Goal: Task Accomplishment & Management: Manage account settings

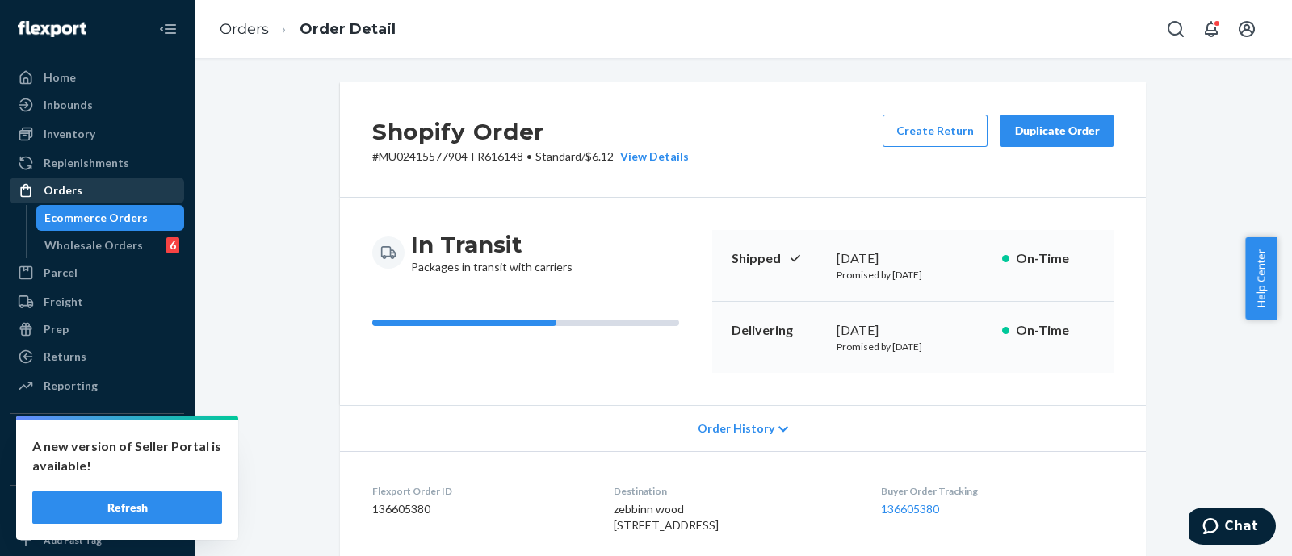
drag, startPoint x: 0, startPoint y: 0, endPoint x: 84, endPoint y: 183, distance: 201.6
click at [84, 183] on div "Orders" at bounding box center [96, 190] width 171 height 23
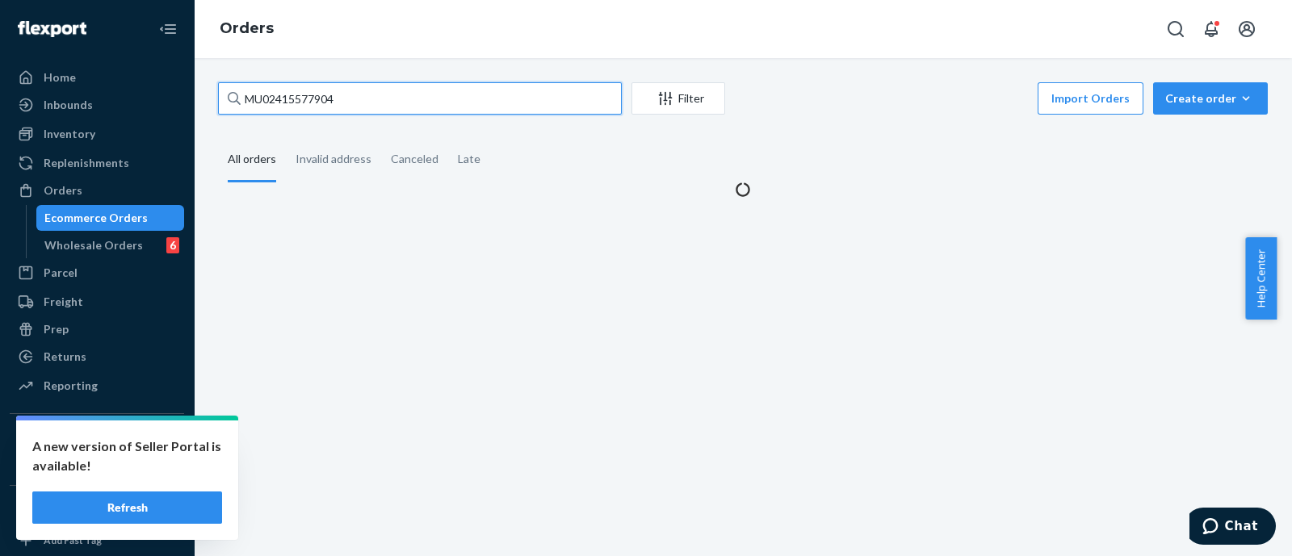
paste input "615330"
drag, startPoint x: 320, startPoint y: 107, endPoint x: 220, endPoint y: 117, distance: 99.9
click at [220, 117] on div "MU02415615330 Filter Import Orders Create order Ecommerce order Removal order" at bounding box center [743, 100] width 1050 height 36
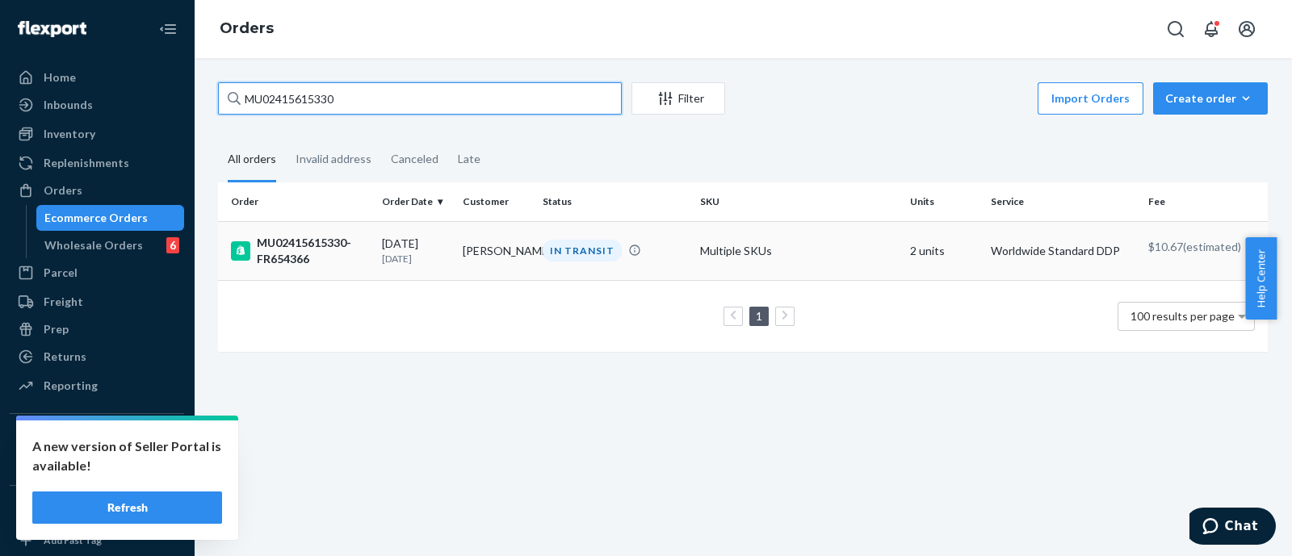
type input "MU02415615330"
click at [283, 240] on div "MU02415615330-FR654366" at bounding box center [300, 251] width 138 height 32
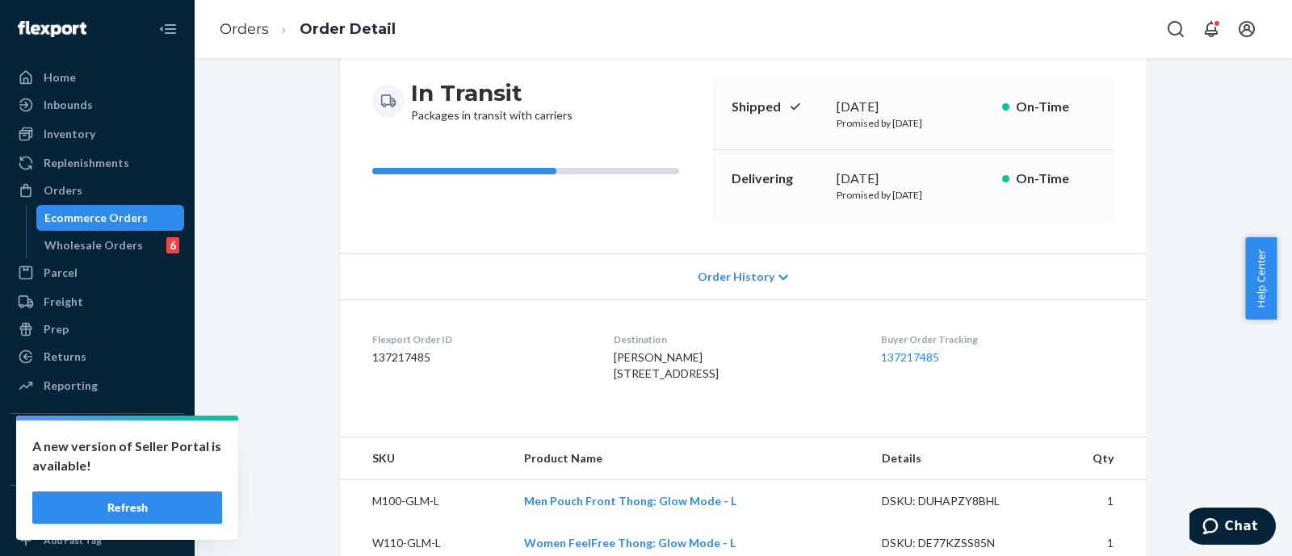
scroll to position [505, 0]
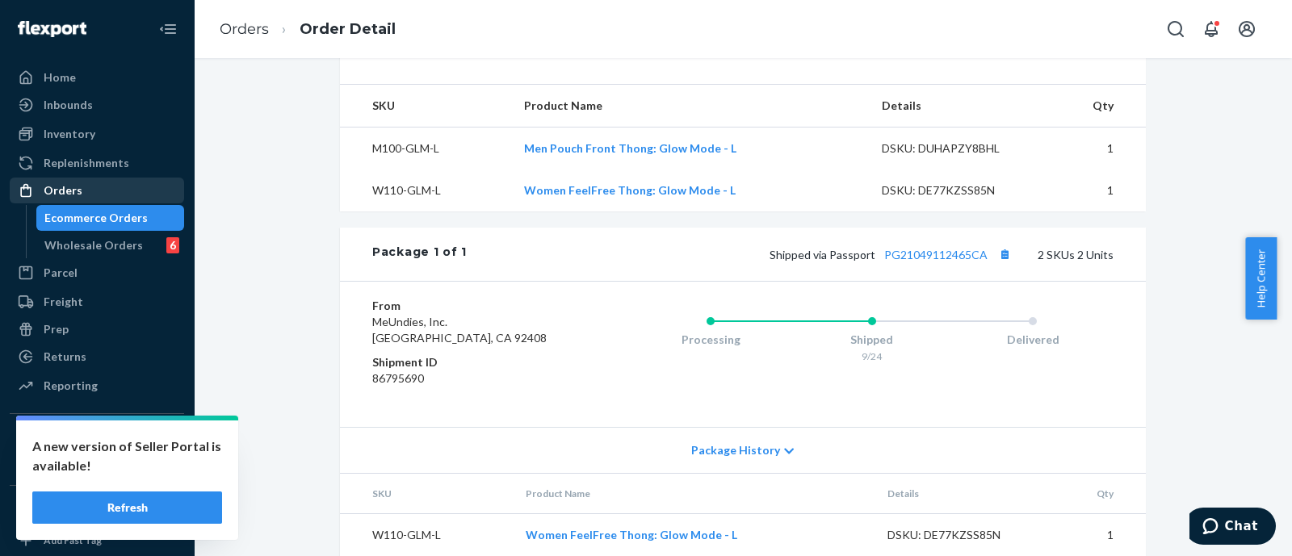
click at [61, 187] on div "Orders" at bounding box center [63, 191] width 39 height 16
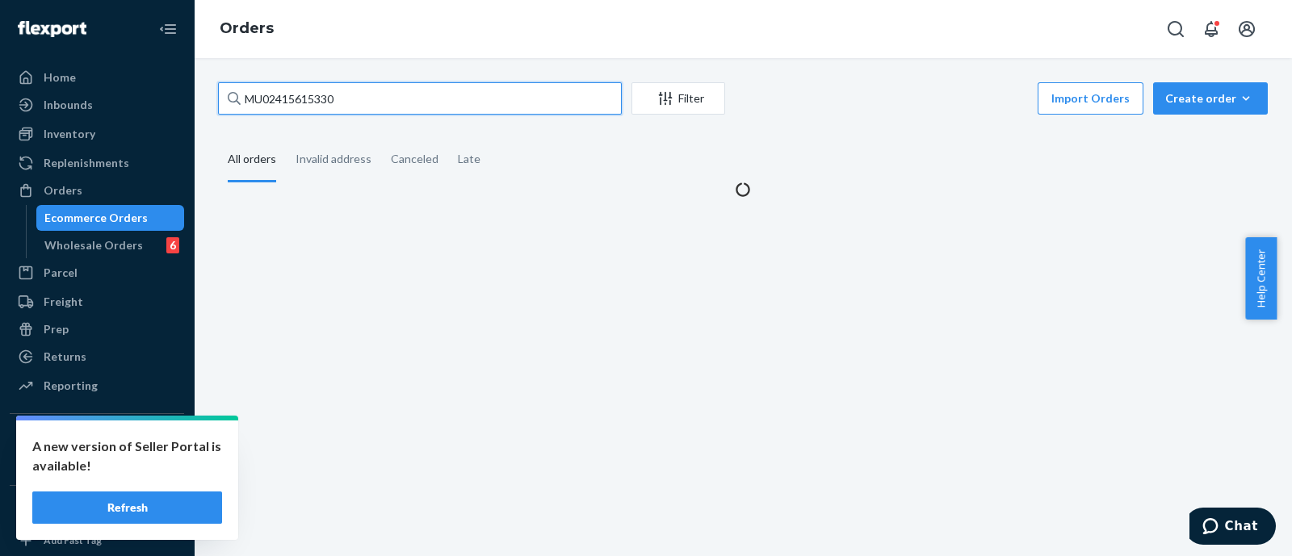
drag, startPoint x: 250, startPoint y: 104, endPoint x: 209, endPoint y: 107, distance: 41.3
click at [209, 107] on div "MU02415615330 Filter Import Orders Create order Ecommerce order Removal order A…" at bounding box center [743, 139] width 1074 height 115
paste input "837"
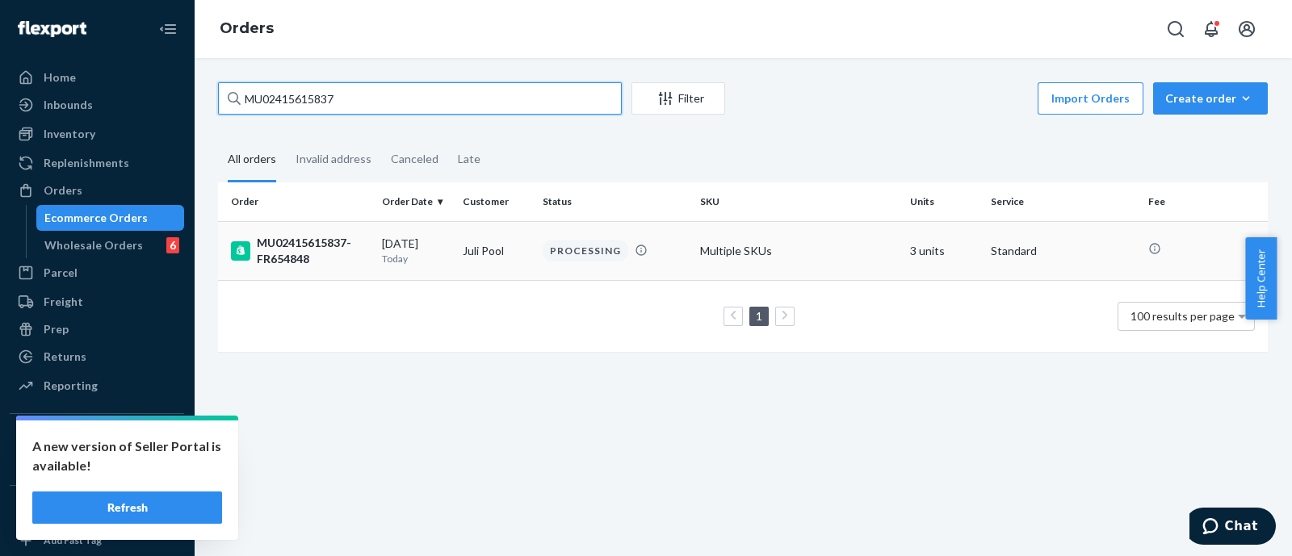
type input "MU02415615837"
click at [292, 245] on div "MU02415615837-FR654848" at bounding box center [300, 251] width 138 height 32
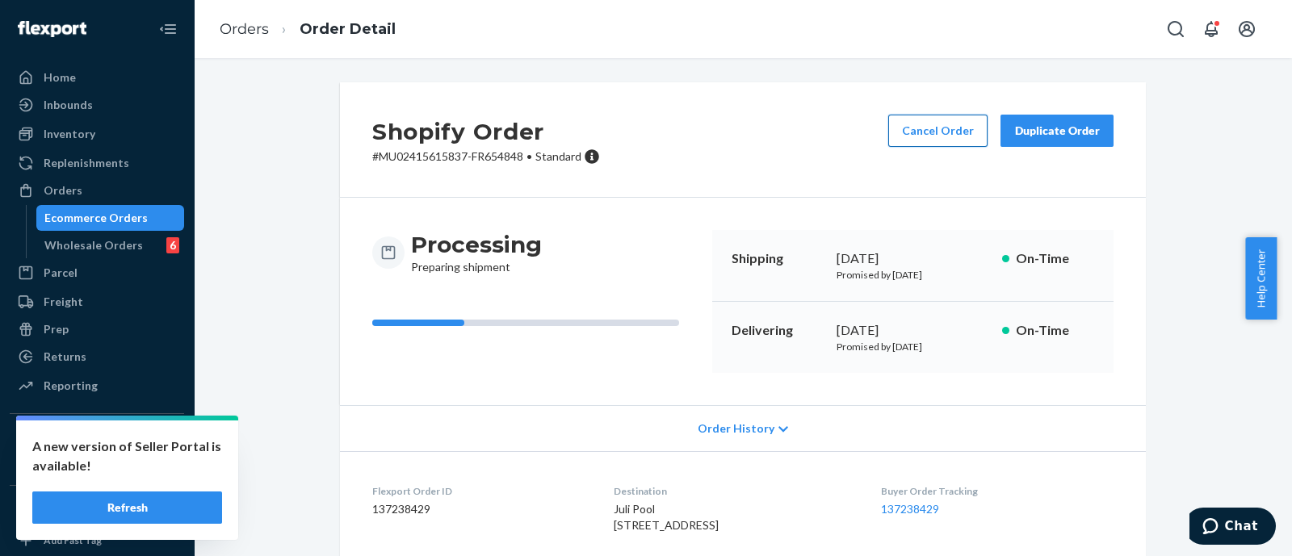
click at [925, 140] on button "Cancel Order" at bounding box center [937, 131] width 99 height 32
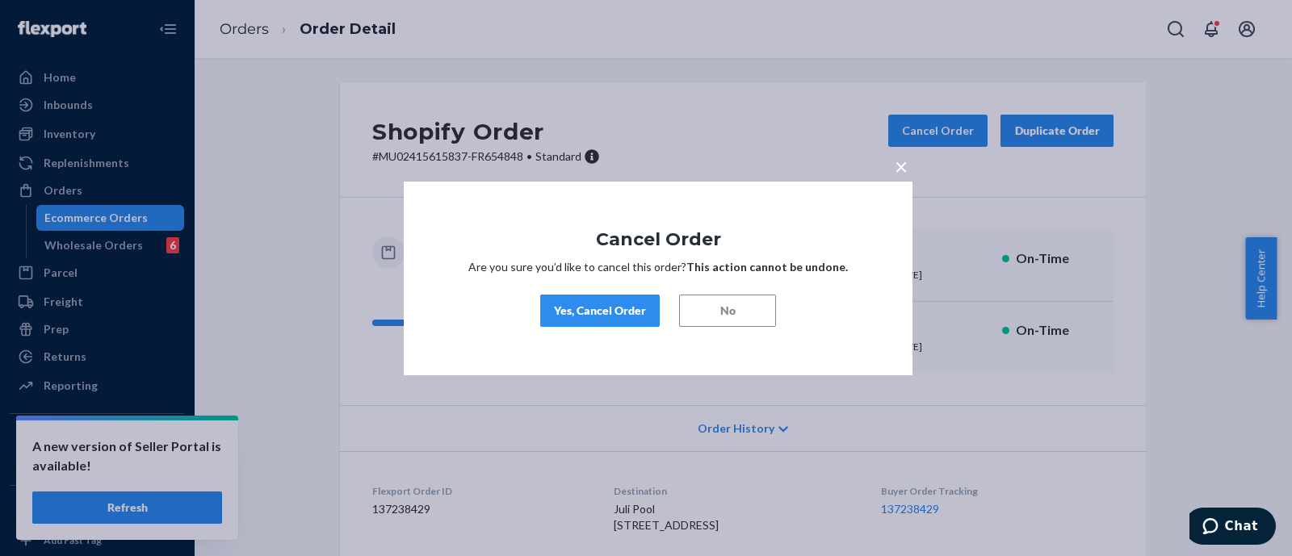
click at [640, 303] on div "Yes, Cancel Order" at bounding box center [600, 311] width 92 height 16
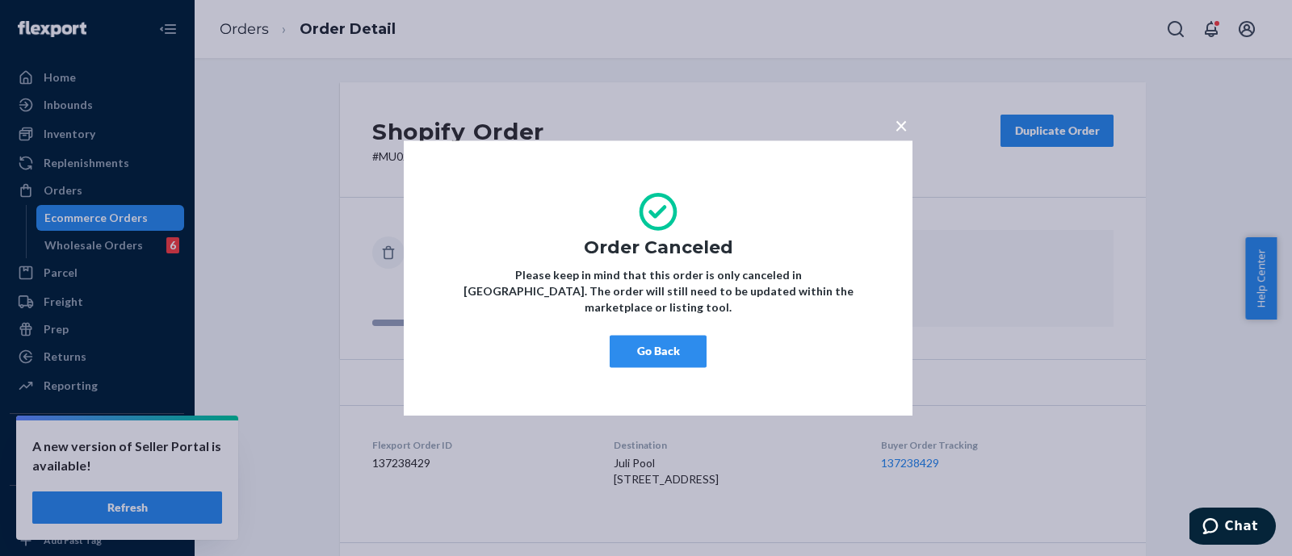
click at [891, 131] on button "×" at bounding box center [901, 122] width 23 height 28
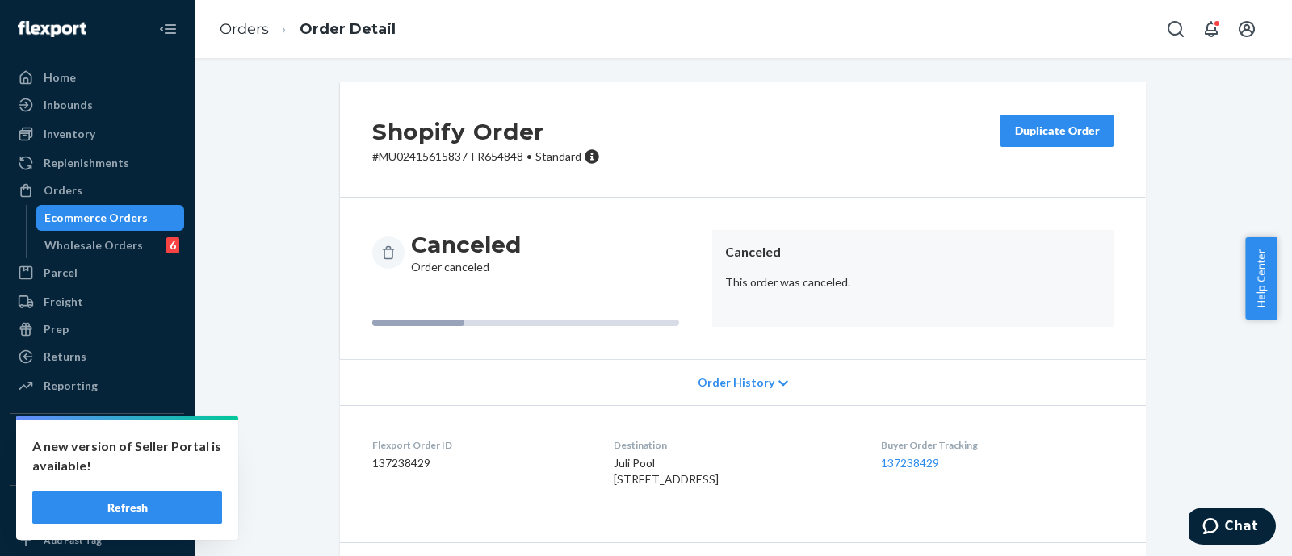
click at [750, 177] on div "Shopify Order # MU02415615837-FR654848 • Standard Duplicate Order" at bounding box center [743, 139] width 806 height 115
click at [443, 153] on p "# MU02415615837-FR654848 • Standard" at bounding box center [486, 157] width 228 height 16
copy p "MU02415615837"
click at [69, 185] on div "Orders" at bounding box center [63, 191] width 39 height 16
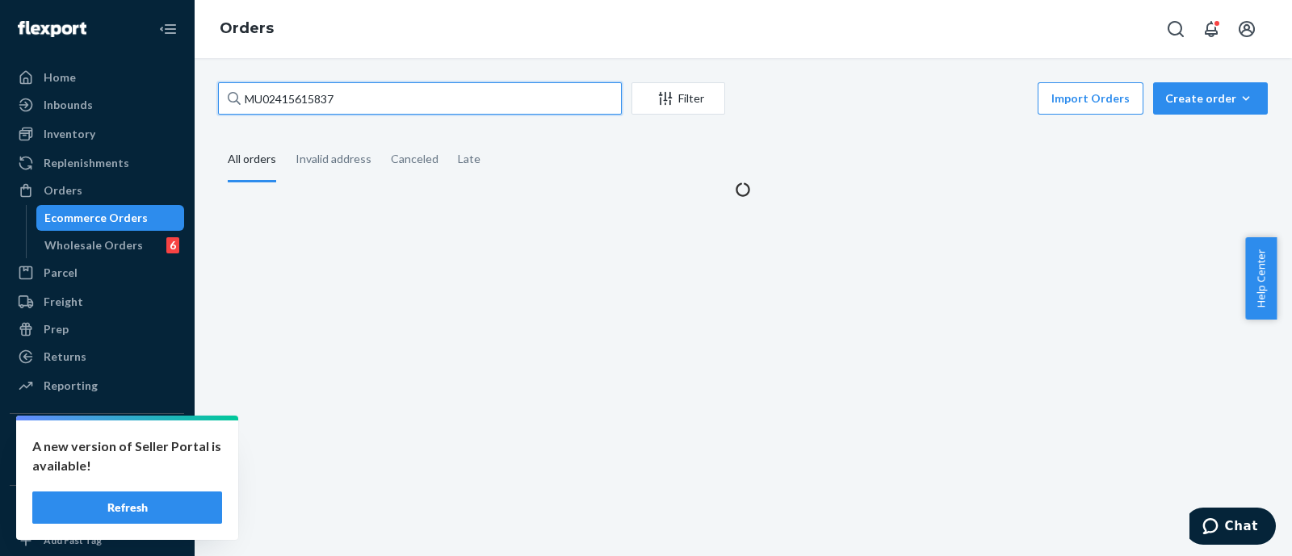
drag, startPoint x: 273, startPoint y: 99, endPoint x: 198, endPoint y: 103, distance: 75.2
click at [198, 103] on div "MU02415615837 Filter Import Orders Create order Ecommerce order Removal order A…" at bounding box center [743, 307] width 1098 height 498
paste input "25"
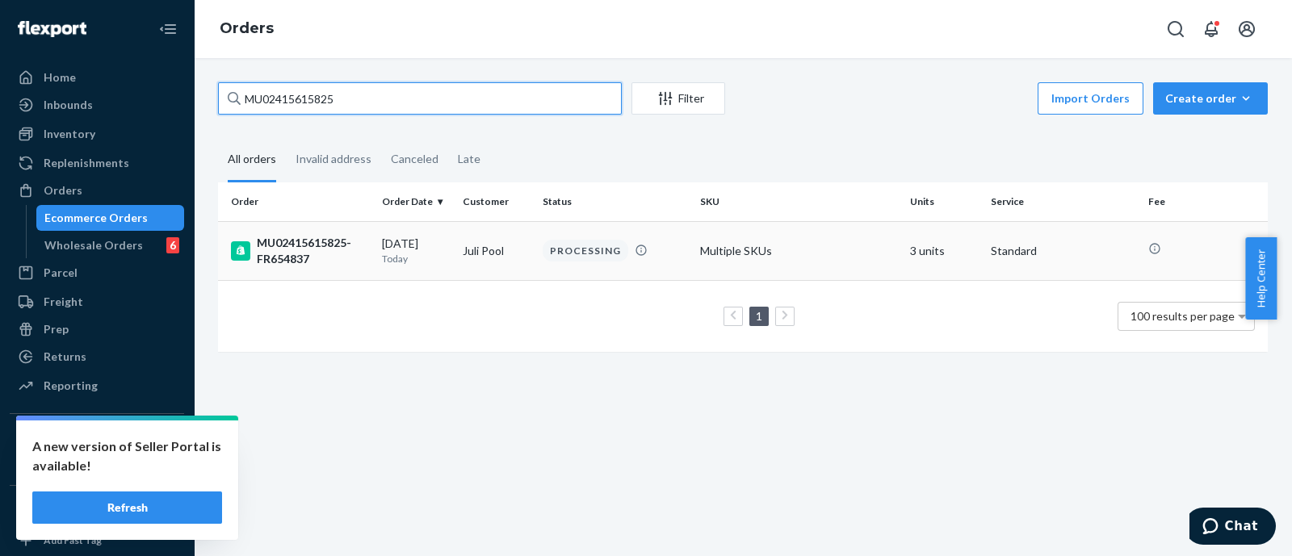
type input "MU02415615825"
click at [308, 249] on div "MU02415615825-FR654837" at bounding box center [300, 251] width 138 height 32
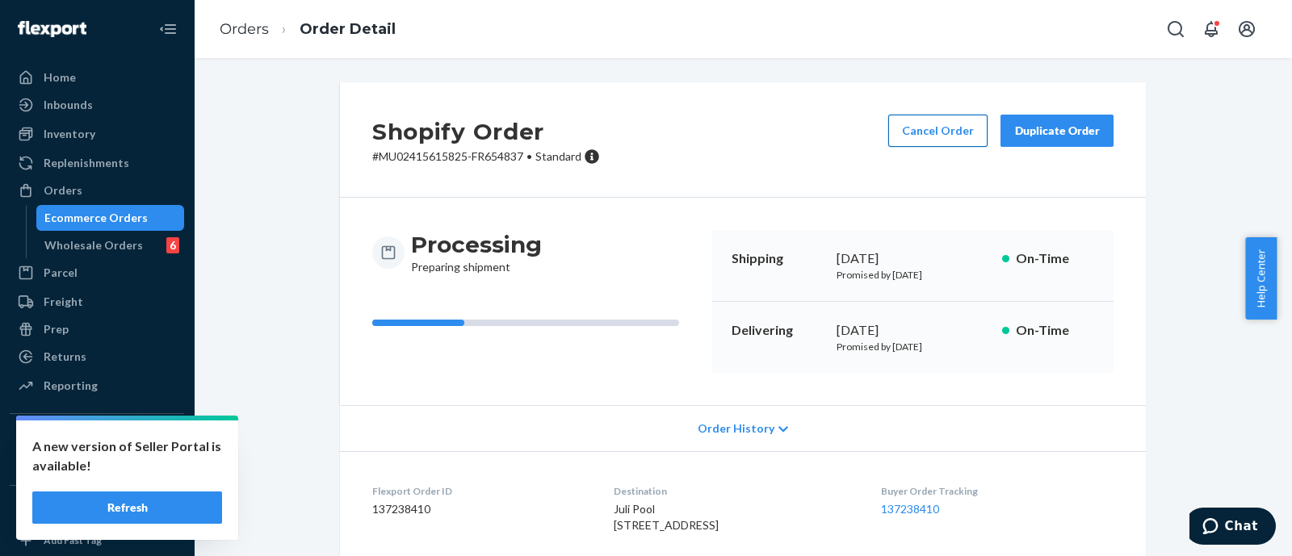
click at [909, 129] on button "Cancel Order" at bounding box center [937, 131] width 99 height 32
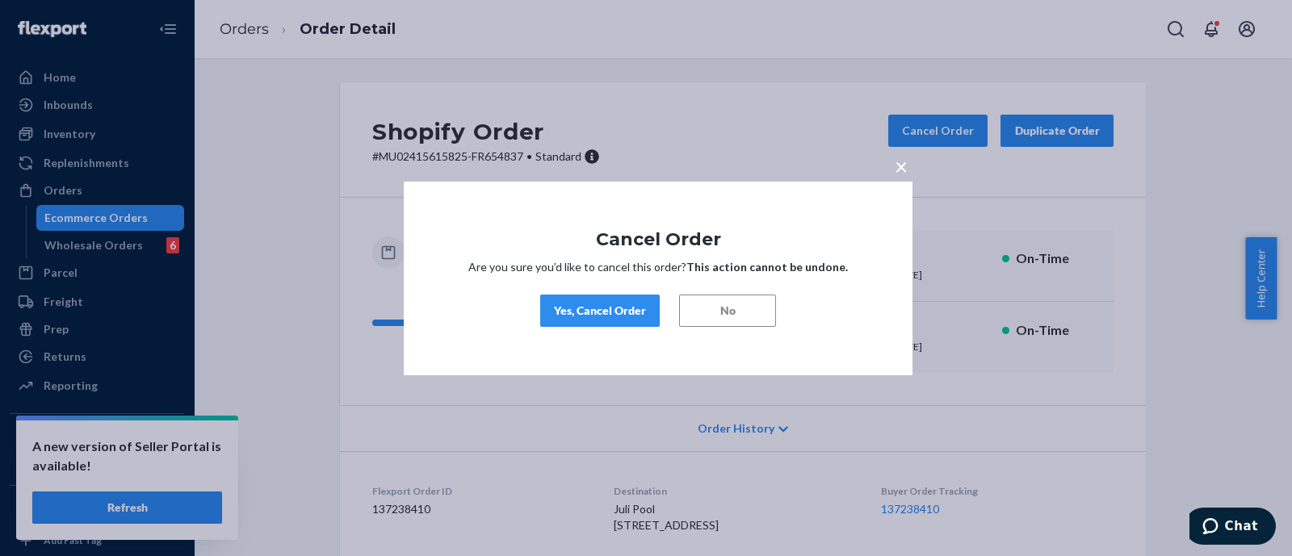
click at [615, 315] on div "Yes, Cancel Order" at bounding box center [600, 311] width 92 height 16
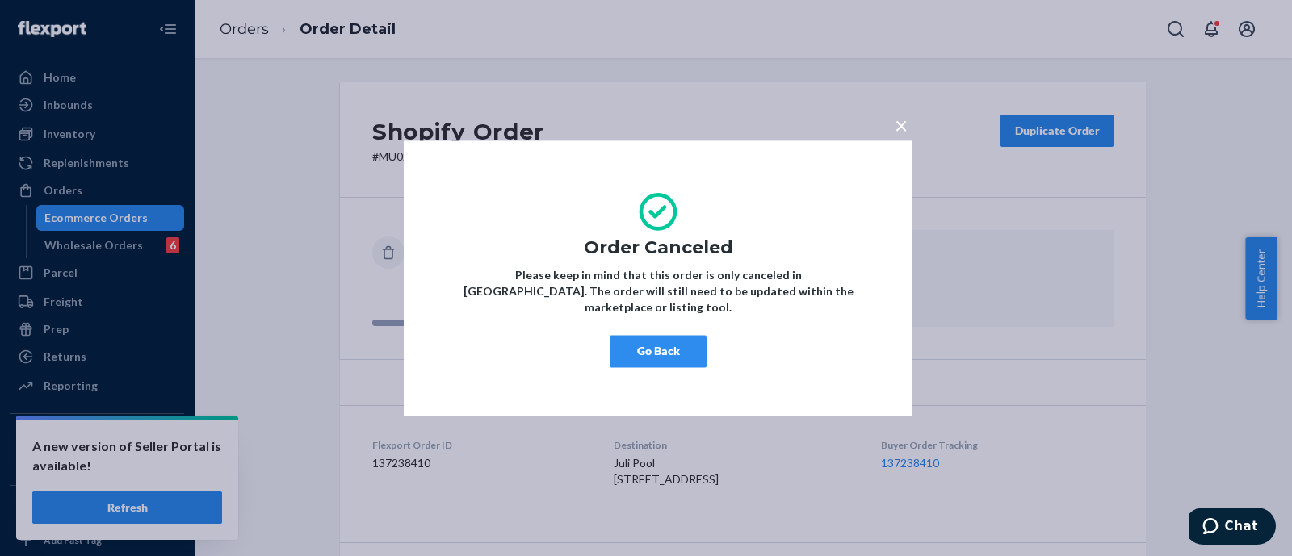
click at [904, 130] on span "×" at bounding box center [901, 124] width 13 height 27
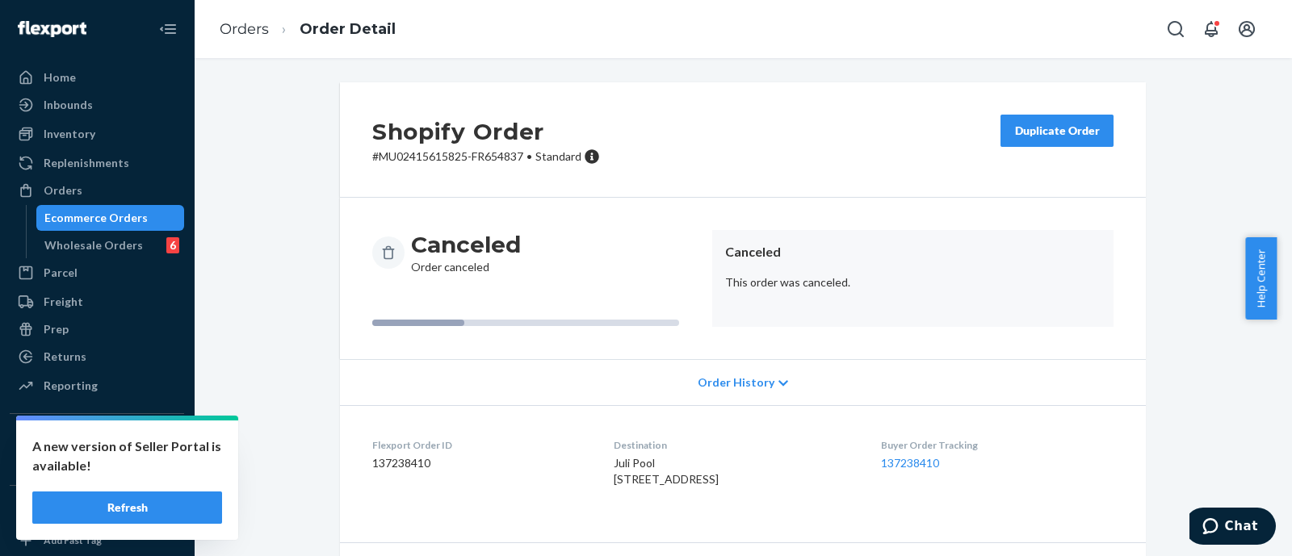
click at [677, 130] on div "Shopify Order # MU02415615825-FR654837 • Standard Duplicate Order" at bounding box center [743, 139] width 806 height 115
click at [88, 191] on div "Orders" at bounding box center [96, 190] width 171 height 23
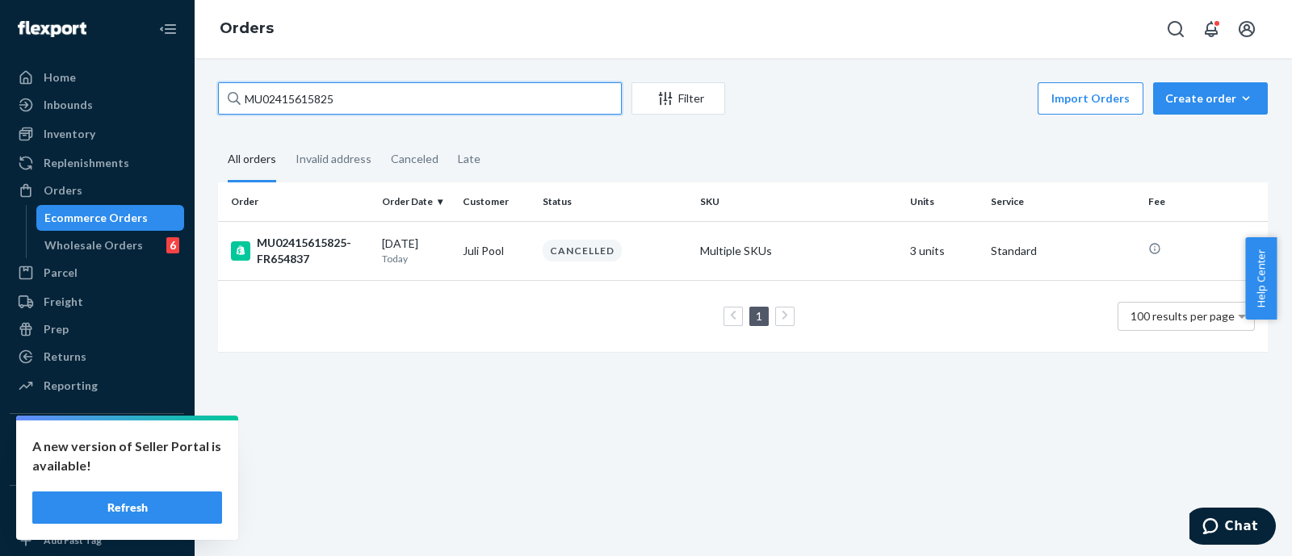
drag, startPoint x: 384, startPoint y: 107, endPoint x: 185, endPoint y: 112, distance: 199.5
click at [186, 112] on div "Home Inbounds Shipping Plans Problems Inventory Products Branded Packaging Repl…" at bounding box center [646, 278] width 1292 height 556
paste input "30"
type input "MU02415615830"
click at [307, 239] on div "MU02415615830-FR654843" at bounding box center [300, 251] width 138 height 32
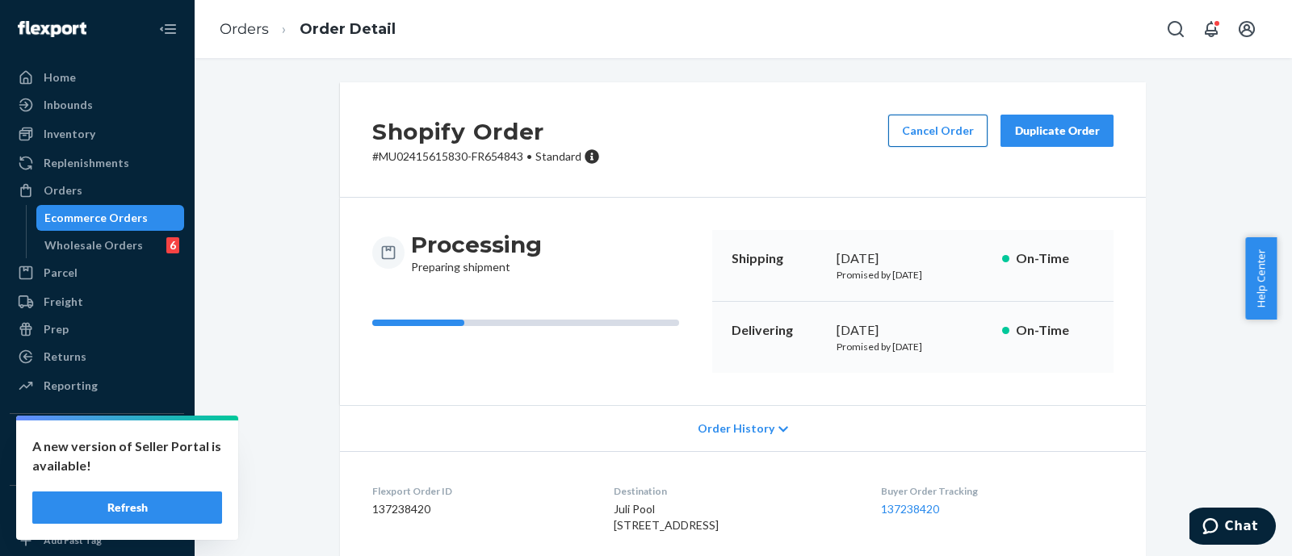
click at [904, 119] on button "Cancel Order" at bounding box center [937, 131] width 99 height 32
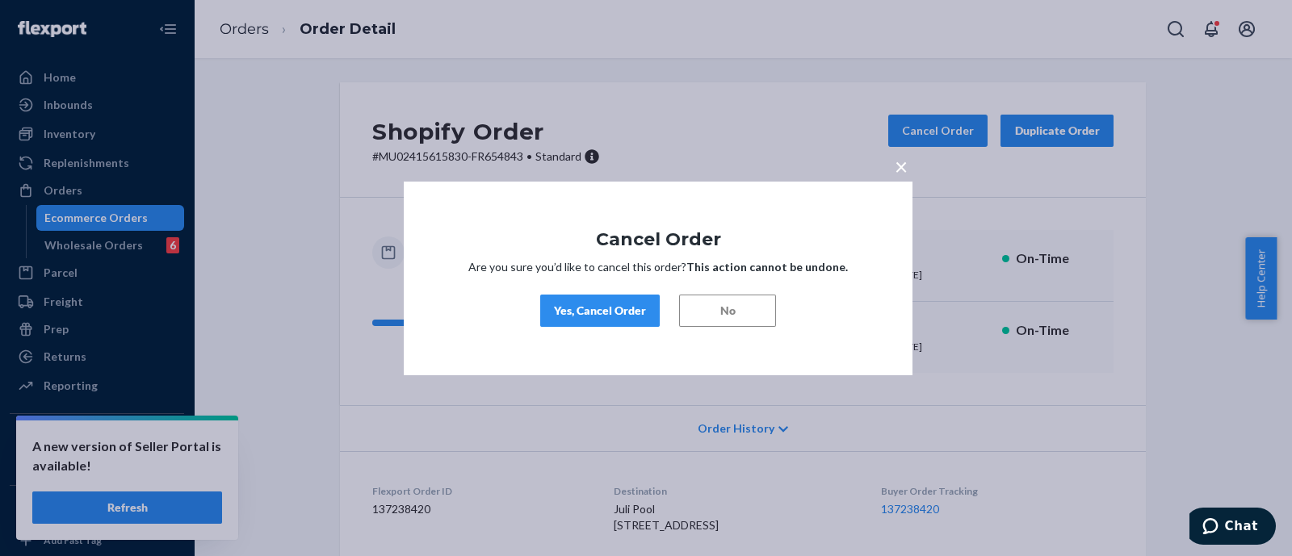
click at [577, 313] on div "Yes, Cancel Order" at bounding box center [600, 311] width 92 height 16
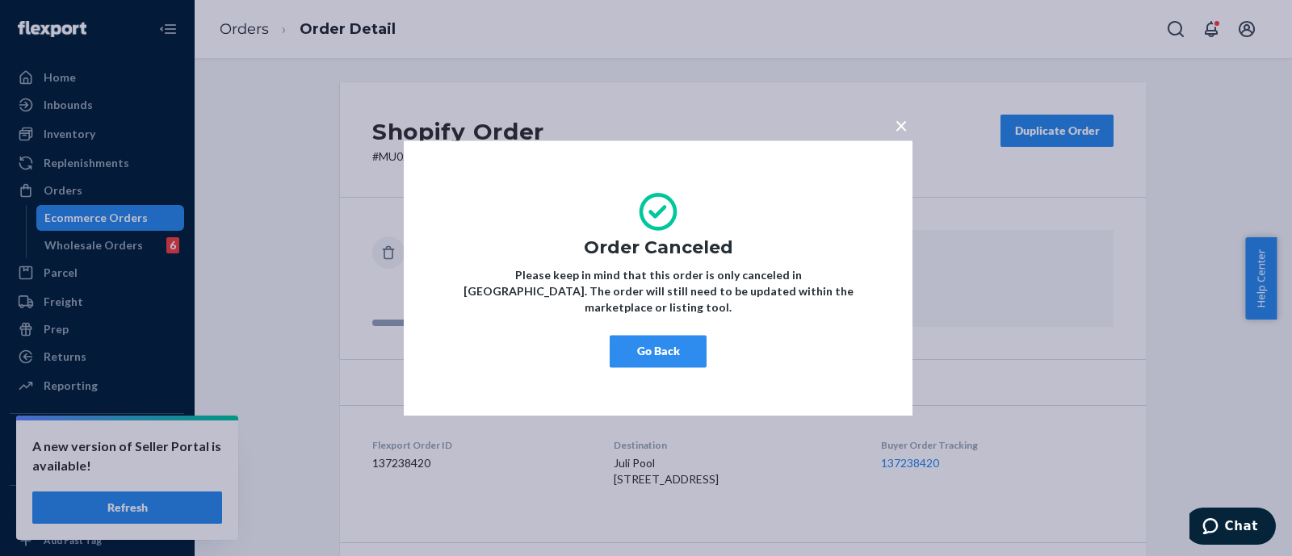
click at [896, 134] on span "×" at bounding box center [901, 124] width 13 height 27
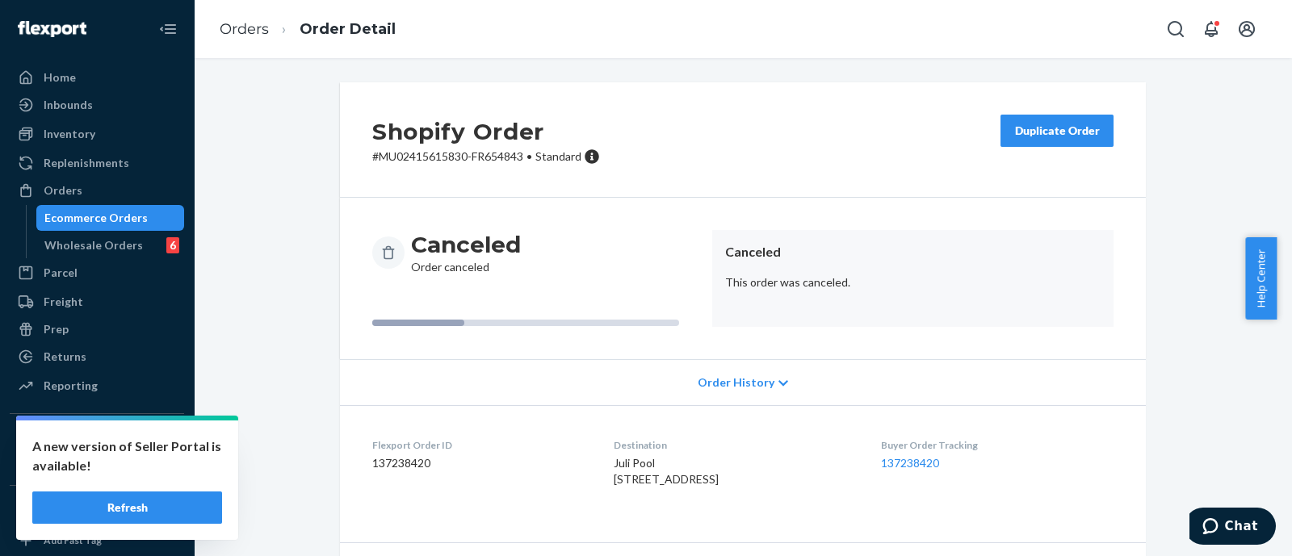
click at [422, 155] on p "# MU02415615830-FR654843 • Standard" at bounding box center [486, 157] width 228 height 16
copy p "MU02415615830"
click at [700, 151] on div "Shopify Order # MU02415615830-FR654843 • Standard Duplicate Order" at bounding box center [743, 139] width 806 height 115
